Goal: Book appointment/travel/reservation

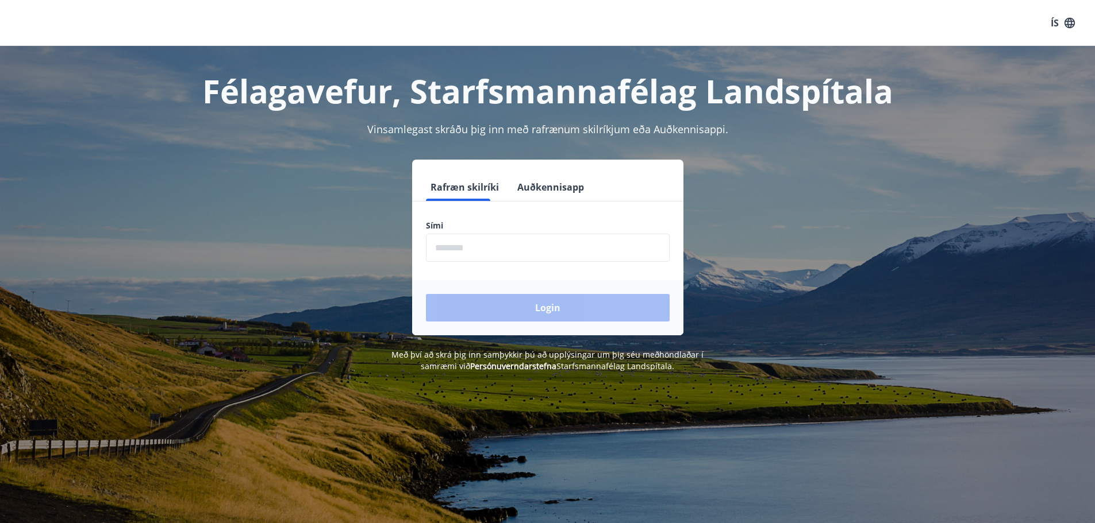
click at [457, 248] on input "phone" at bounding box center [548, 248] width 244 height 28
type input "********"
click at [426, 294] on button "Login" at bounding box center [548, 308] width 244 height 28
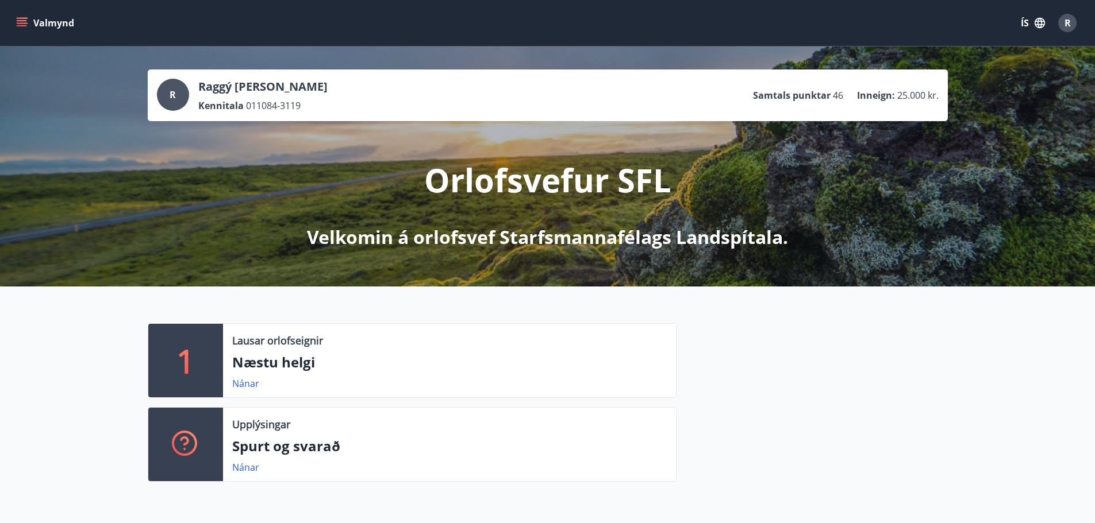
click at [22, 23] on icon "menu" at bounding box center [23, 22] width 13 height 1
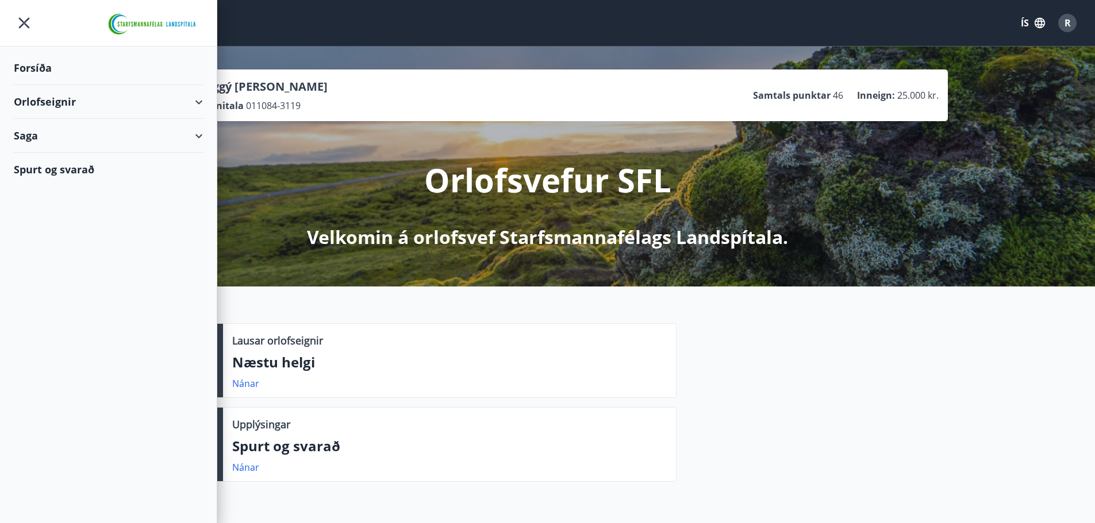
click at [207, 99] on div "Orlofseignir" at bounding box center [108, 102] width 217 height 34
click at [86, 151] on div "Bókunardagatal" at bounding box center [108, 155] width 171 height 24
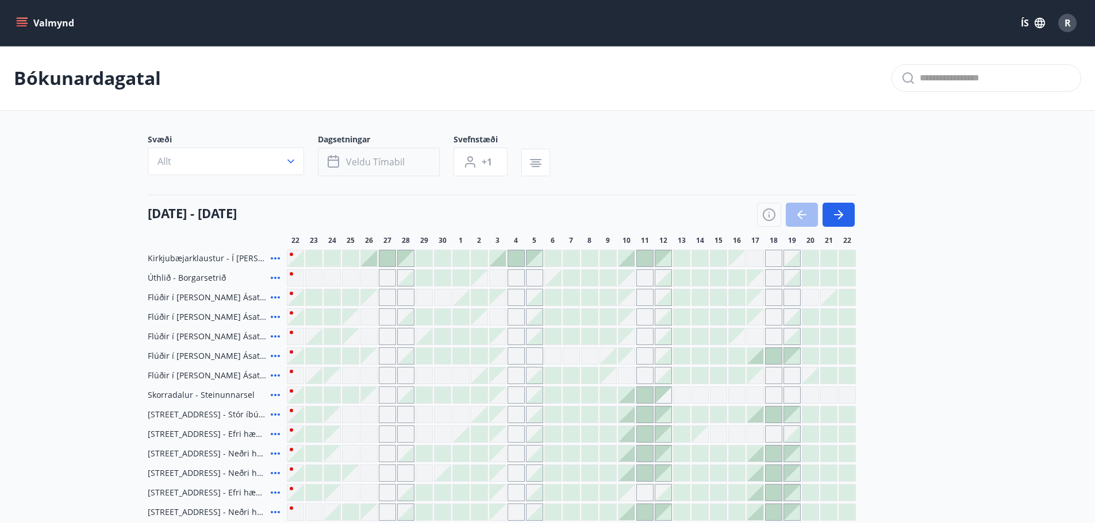
click at [433, 160] on button "Veldu tímabil" at bounding box center [379, 162] width 122 height 29
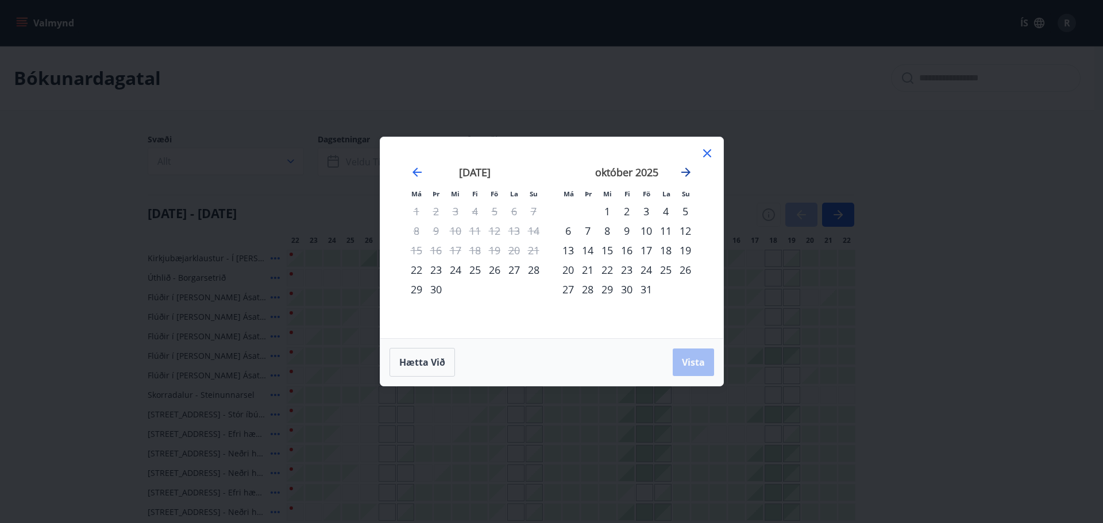
click at [687, 171] on icon "Move forward to switch to the next month." at bounding box center [685, 172] width 9 height 9
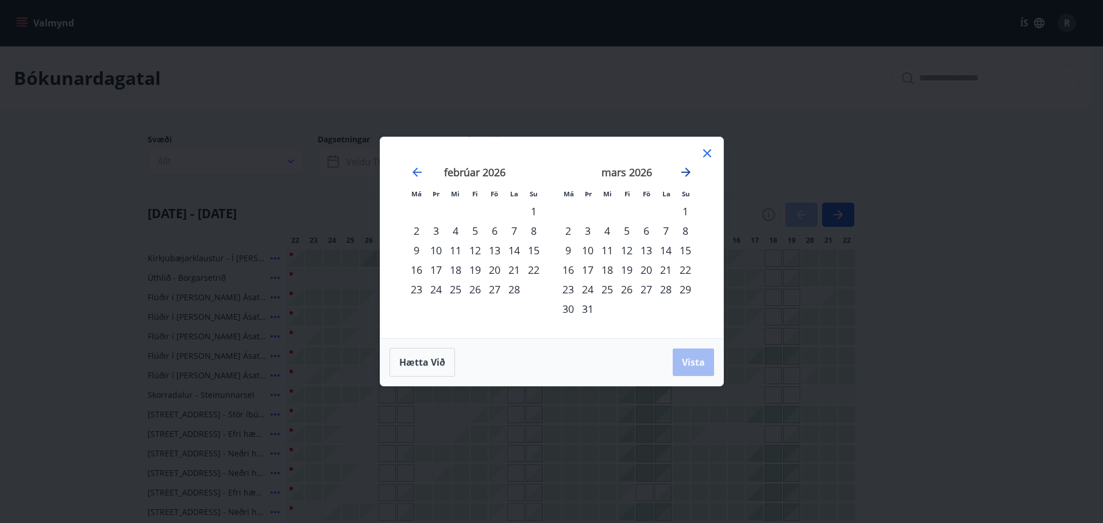
click at [683, 171] on icon "Move forward to switch to the next month." at bounding box center [686, 172] width 14 height 14
click at [633, 173] on strong "maí 2026" at bounding box center [626, 172] width 44 height 14
click at [645, 209] on div "1" at bounding box center [647, 212] width 20 height 20
click at [686, 289] on div "31" at bounding box center [686, 290] width 20 height 20
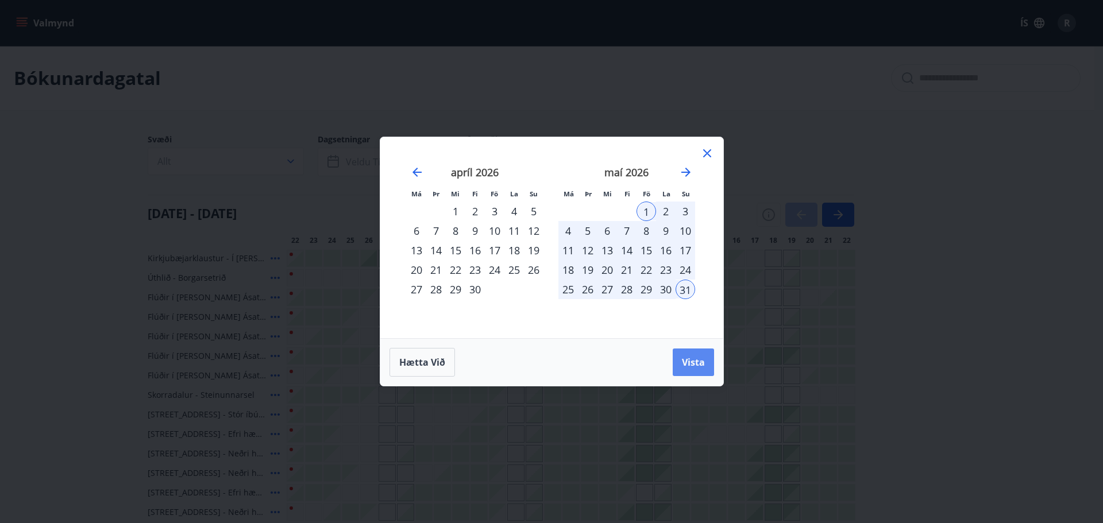
click at [700, 365] on span "Vista" at bounding box center [693, 362] width 23 height 13
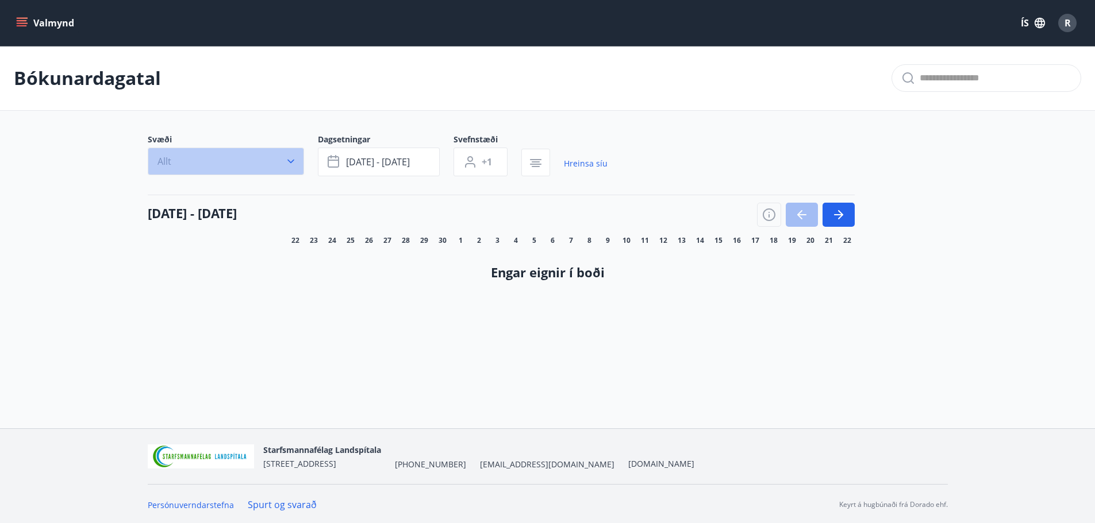
click at [205, 168] on button "Allt" at bounding box center [226, 162] width 156 height 28
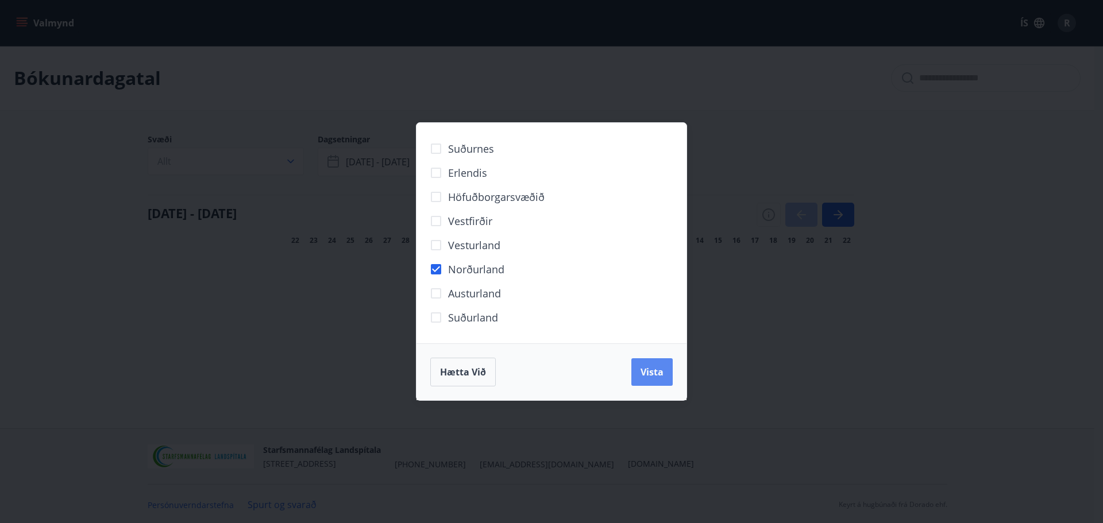
click at [648, 375] on span "Vista" at bounding box center [652, 372] width 23 height 13
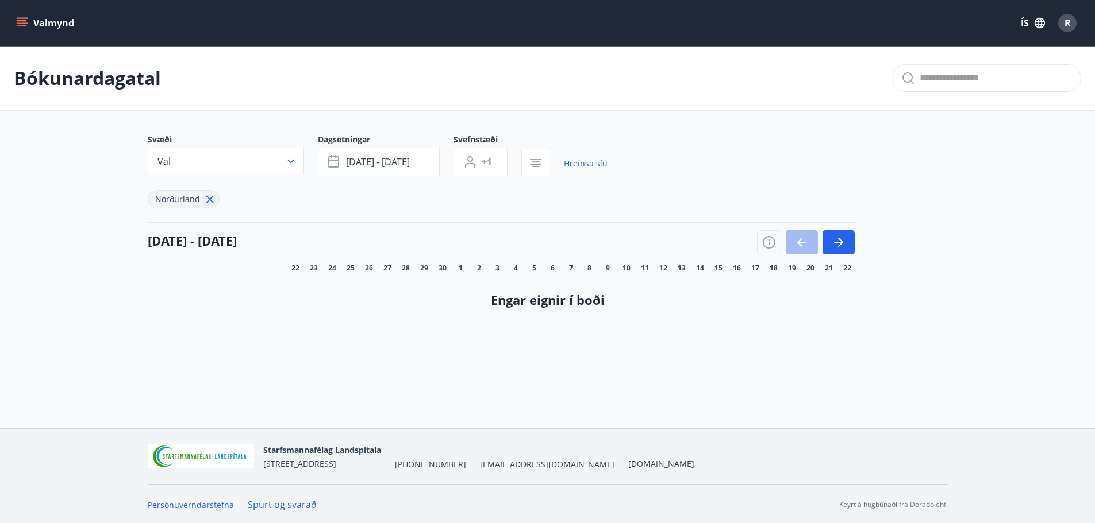
click at [28, 24] on button "Valmynd" at bounding box center [46, 23] width 65 height 21
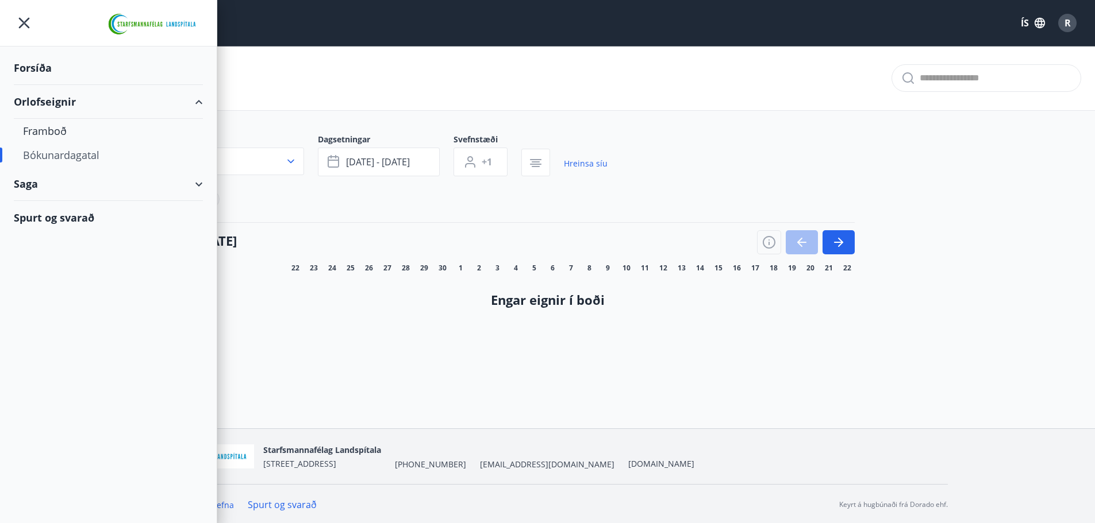
click at [33, 68] on div "Forsíða" at bounding box center [108, 68] width 189 height 34
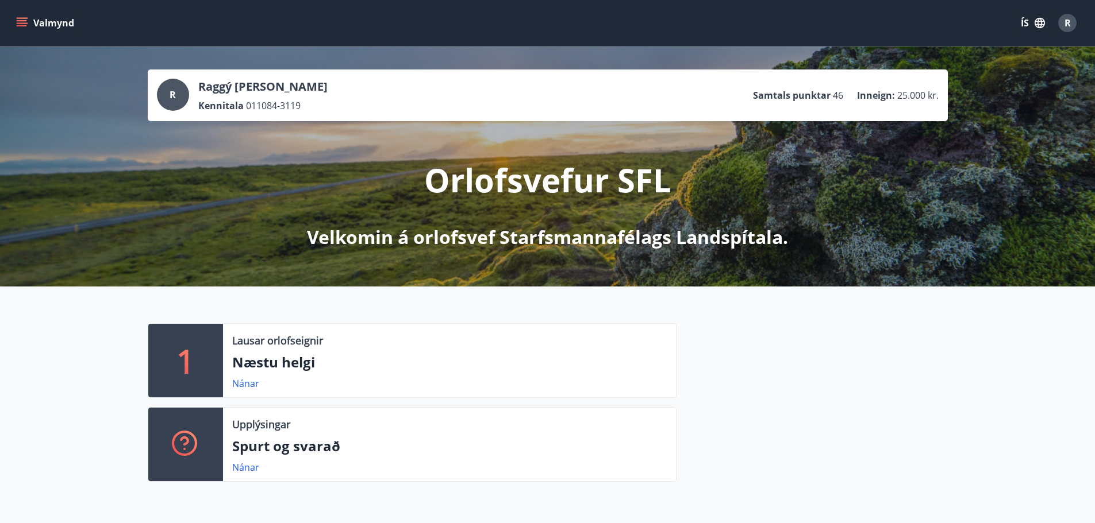
click at [22, 32] on button "Valmynd" at bounding box center [46, 23] width 65 height 21
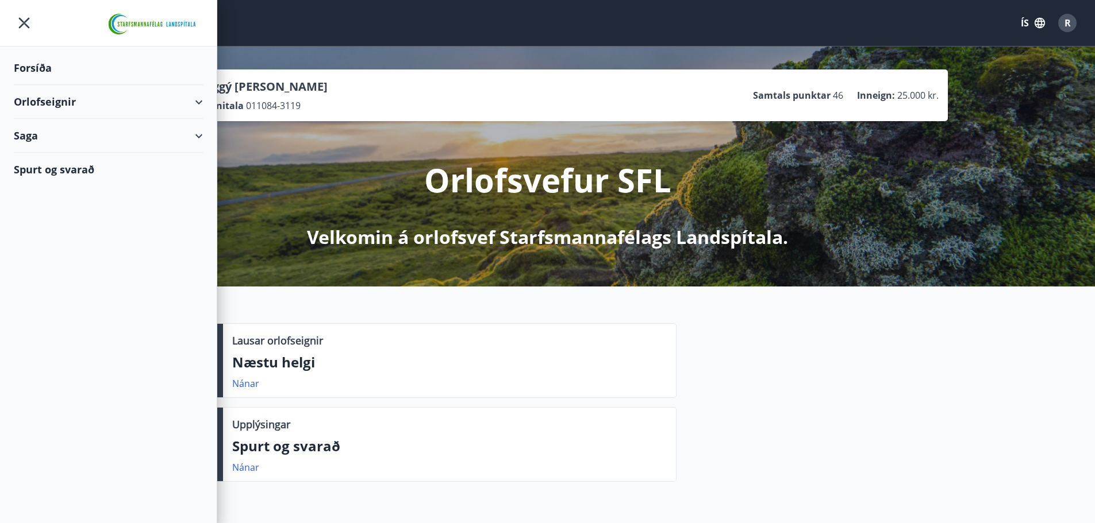
click at [198, 100] on div "Orlofseignir" at bounding box center [108, 102] width 189 height 34
click at [80, 153] on div "Bókunardagatal" at bounding box center [108, 155] width 171 height 24
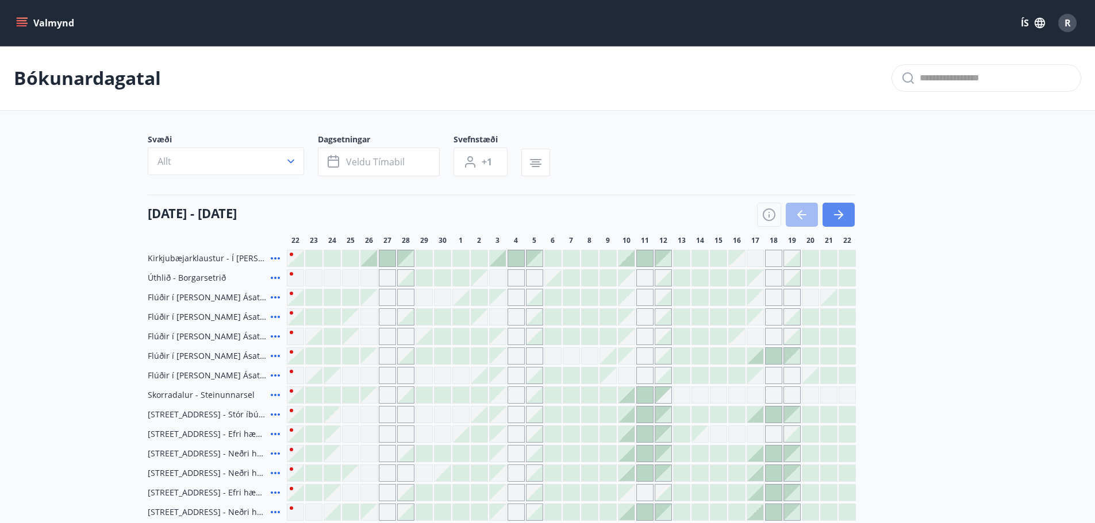
click at [838, 222] on button "button" at bounding box center [838, 215] width 32 height 24
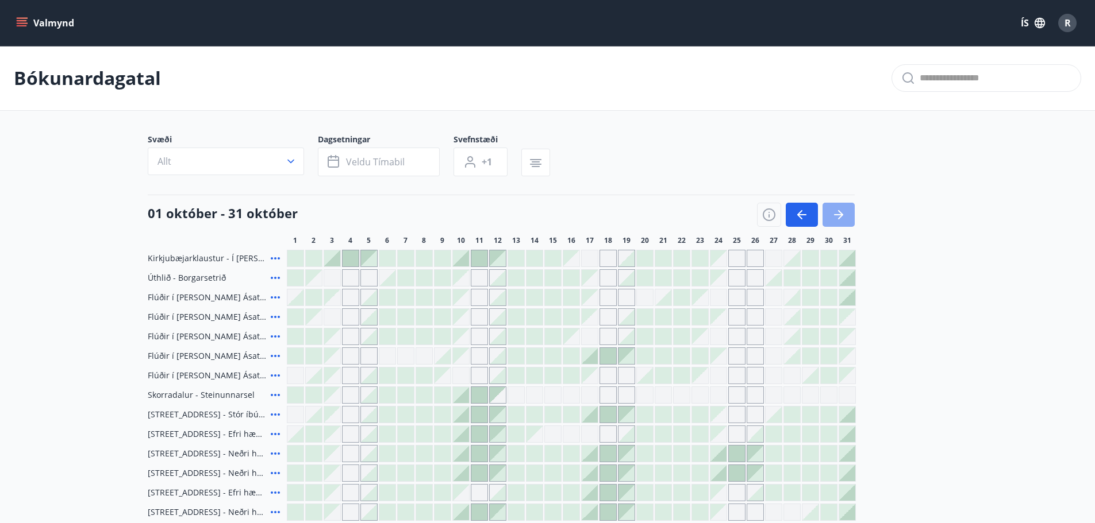
click at [839, 220] on icon "button" at bounding box center [838, 215] width 14 height 14
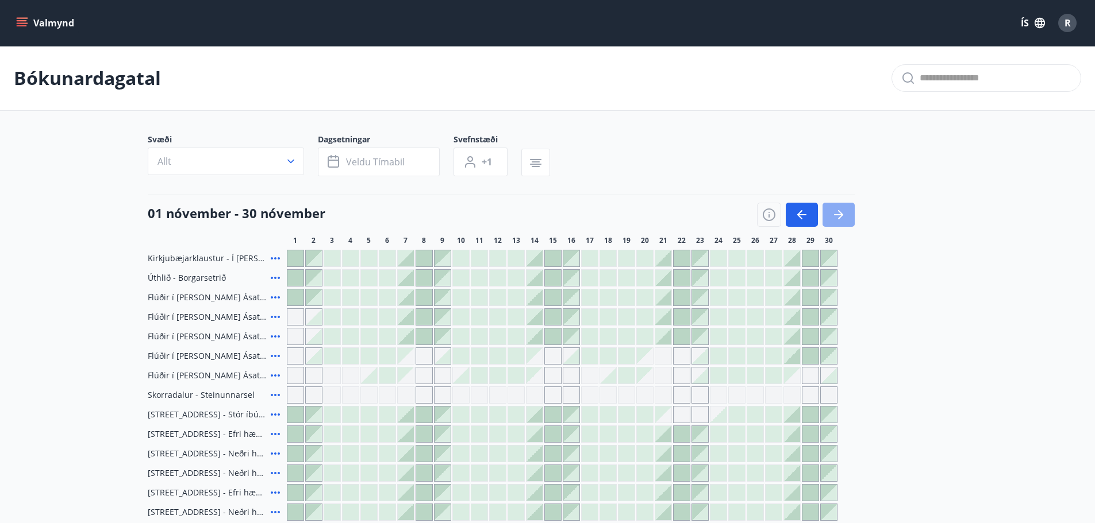
click at [839, 220] on icon "button" at bounding box center [838, 215] width 14 height 14
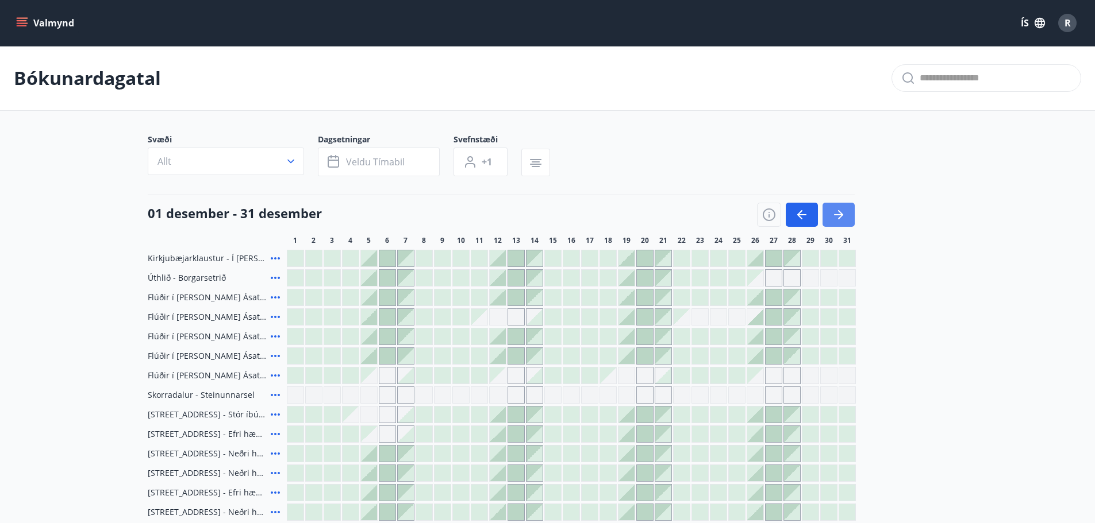
click at [839, 220] on icon "button" at bounding box center [838, 215] width 14 height 14
